Goal: Transaction & Acquisition: Download file/media

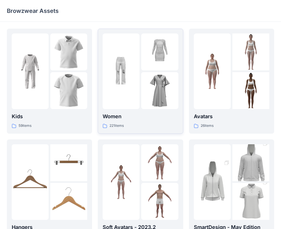
click at [150, 88] on img at bounding box center [159, 90] width 37 height 37
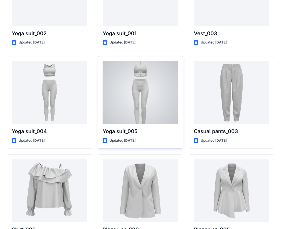
scroll to position [3146, 0]
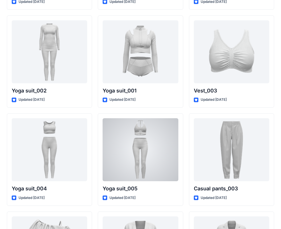
click at [156, 134] on div at bounding box center [140, 149] width 75 height 63
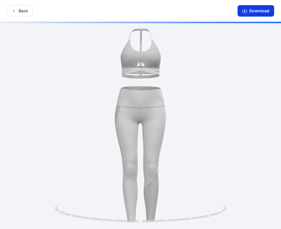
click at [255, 12] on button "Download" at bounding box center [255, 10] width 37 height 11
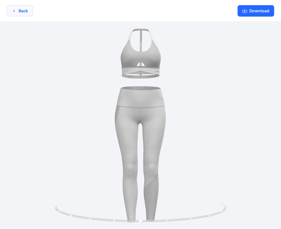
click at [19, 10] on button "Back" at bounding box center [20, 10] width 26 height 11
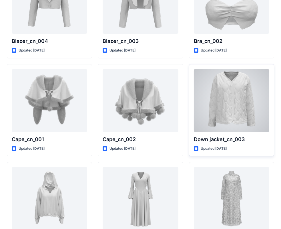
scroll to position [3517, 0]
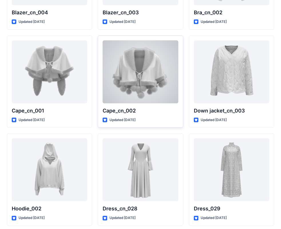
click at [142, 84] on div at bounding box center [140, 71] width 75 height 63
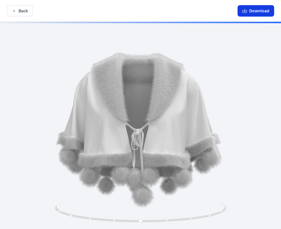
click at [253, 11] on button "Download" at bounding box center [255, 10] width 37 height 11
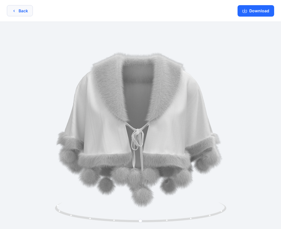
click at [20, 12] on button "Back" at bounding box center [20, 10] width 26 height 11
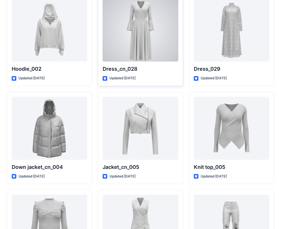
scroll to position [3737, 0]
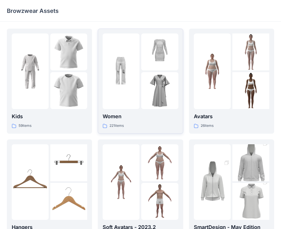
click at [139, 70] on div at bounding box center [121, 70] width 37 height 75
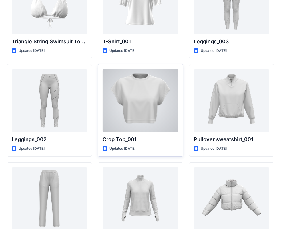
scroll to position [6678, 0]
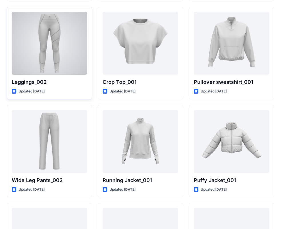
click at [43, 33] on div at bounding box center [49, 43] width 75 height 63
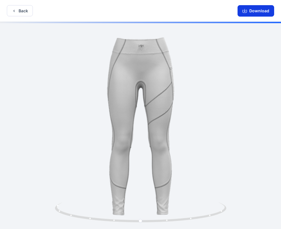
click at [252, 10] on button "Download" at bounding box center [255, 10] width 37 height 11
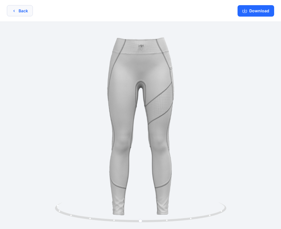
click at [21, 8] on button "Back" at bounding box center [20, 10] width 26 height 11
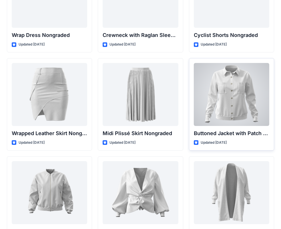
scroll to position [5102, 0]
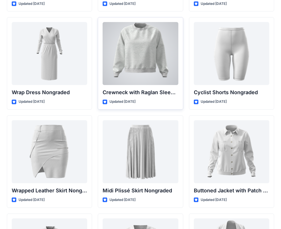
click at [143, 55] on div at bounding box center [140, 53] width 75 height 63
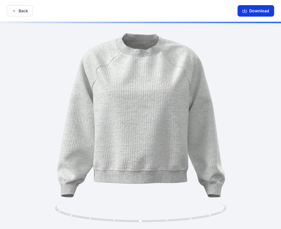
click at [254, 12] on button "Download" at bounding box center [255, 10] width 37 height 11
click at [22, 12] on button "Back" at bounding box center [20, 10] width 26 height 11
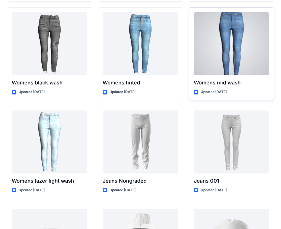
scroll to position [4044, 0]
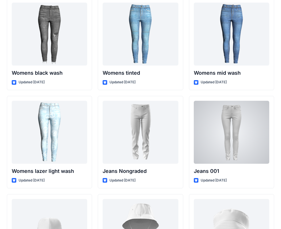
click at [232, 114] on div at bounding box center [231, 132] width 75 height 63
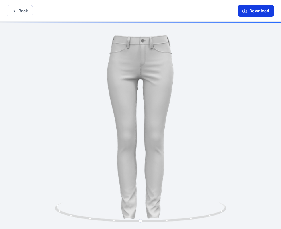
click at [252, 10] on button "Download" at bounding box center [255, 10] width 37 height 11
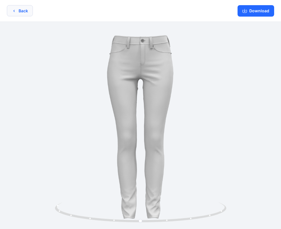
click at [21, 13] on button "Back" at bounding box center [20, 10] width 26 height 11
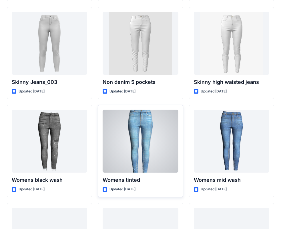
scroll to position [3930, 0]
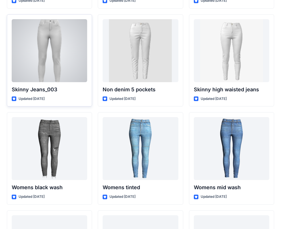
click at [67, 55] on div at bounding box center [49, 50] width 75 height 63
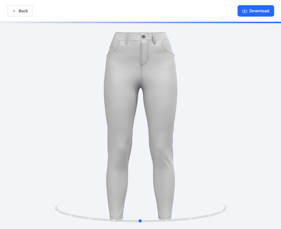
drag, startPoint x: 221, startPoint y: 119, endPoint x: 196, endPoint y: 167, distance: 55.1
click at [221, 119] on div at bounding box center [140, 126] width 281 height 208
drag, startPoint x: 183, startPoint y: 213, endPoint x: 181, endPoint y: 216, distance: 4.2
click at [182, 216] on icon at bounding box center [141, 212] width 173 height 21
drag, startPoint x: 180, startPoint y: 217, endPoint x: 217, endPoint y: 209, distance: 37.5
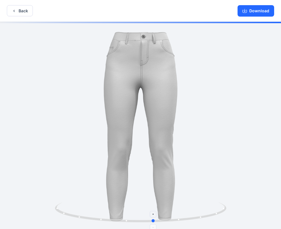
click at [73, 218] on icon at bounding box center [141, 212] width 173 height 21
drag, startPoint x: 163, startPoint y: 216, endPoint x: 160, endPoint y: 215, distance: 3.0
click at [160, 216] on icon at bounding box center [141, 212] width 173 height 21
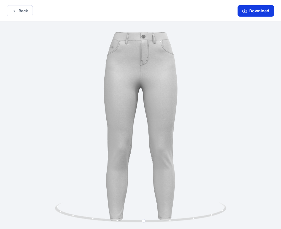
click at [253, 10] on button "Download" at bounding box center [255, 10] width 37 height 11
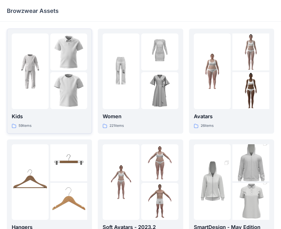
click at [55, 83] on img at bounding box center [68, 90] width 37 height 37
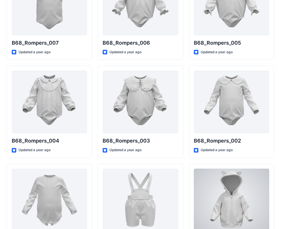
scroll to position [939, 0]
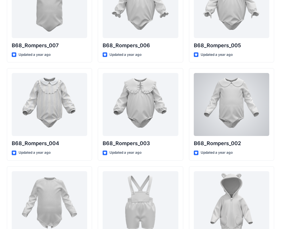
click at [233, 100] on div at bounding box center [231, 104] width 75 height 63
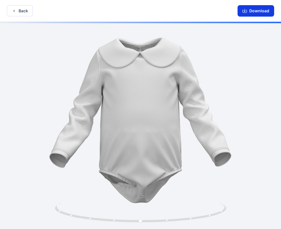
click at [253, 10] on button "Download" at bounding box center [255, 10] width 37 height 11
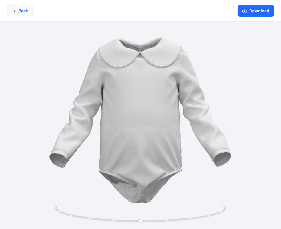
click at [19, 14] on button "Back" at bounding box center [20, 10] width 26 height 11
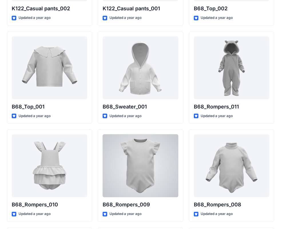
scroll to position [682, 0]
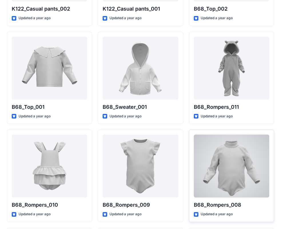
click at [234, 165] on div at bounding box center [231, 165] width 75 height 63
click at [234, 165] on div "Back Ruffled Longsleeve w Lantern Sleeve Updated [DATE] K122_Shirt_001 Updated …" at bounding box center [140, 126] width 281 height 1617
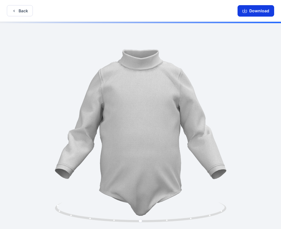
click at [256, 11] on button "Download" at bounding box center [255, 10] width 37 height 11
